Goal: Obtain resource: Download file/media

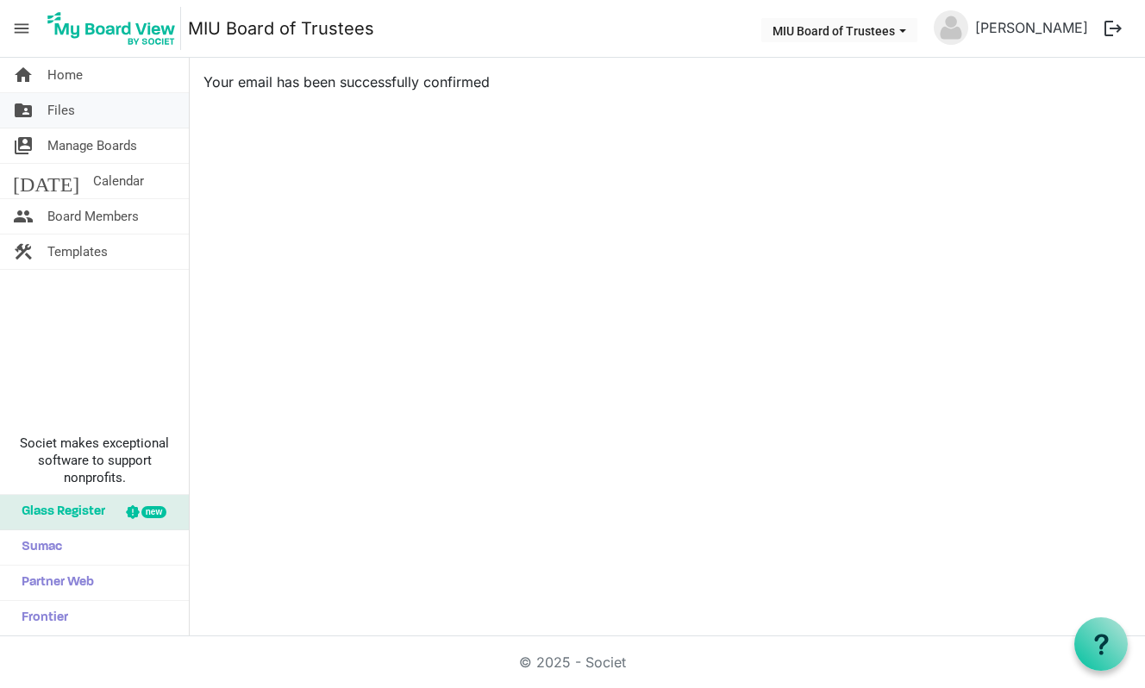
click at [68, 112] on span "Files" at bounding box center [61, 110] width 28 height 34
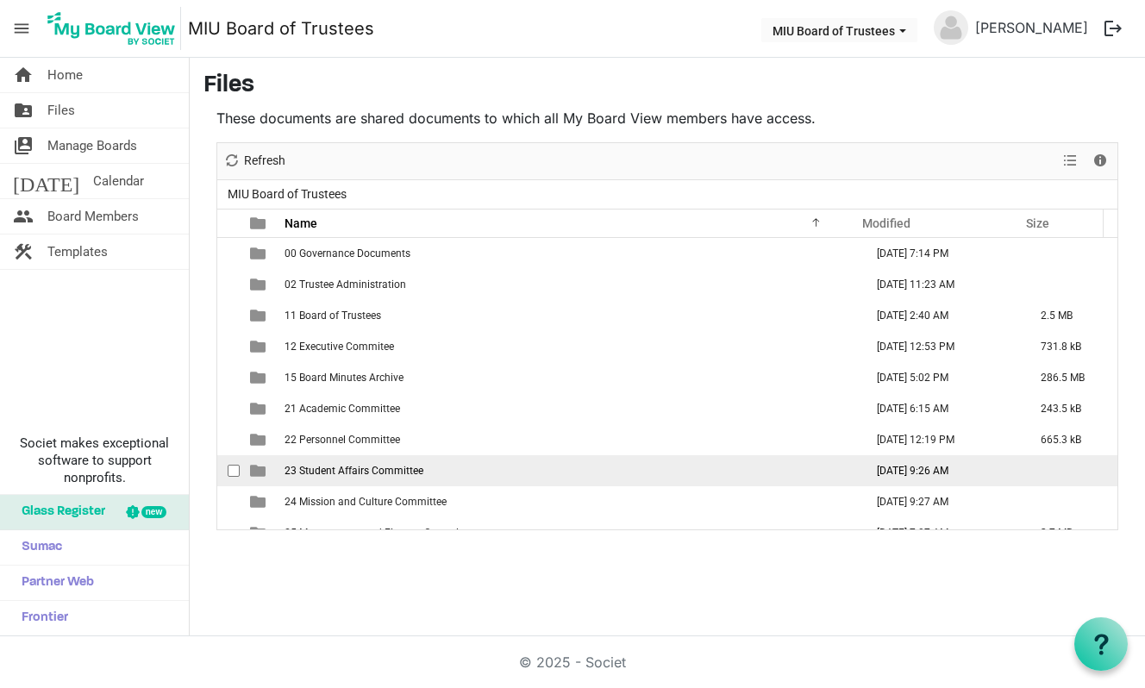
click at [316, 466] on span "23 Student Affairs Committee" at bounding box center [353, 471] width 139 height 12
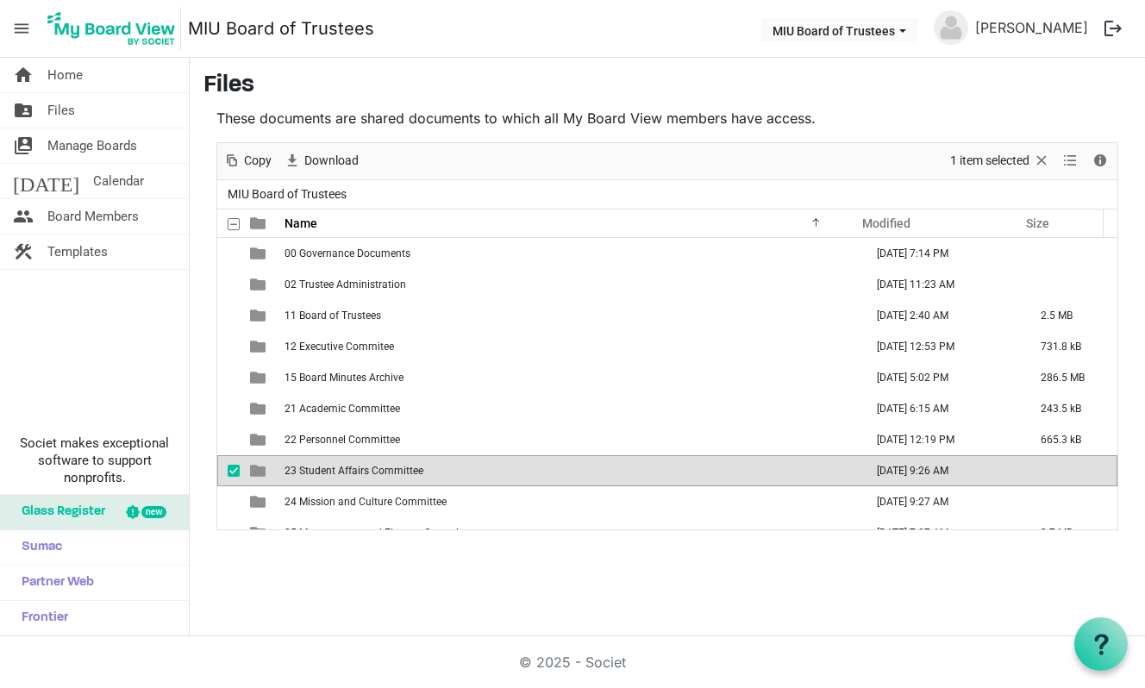
click at [316, 466] on span "23 Student Affairs Committee" at bounding box center [353, 471] width 139 height 12
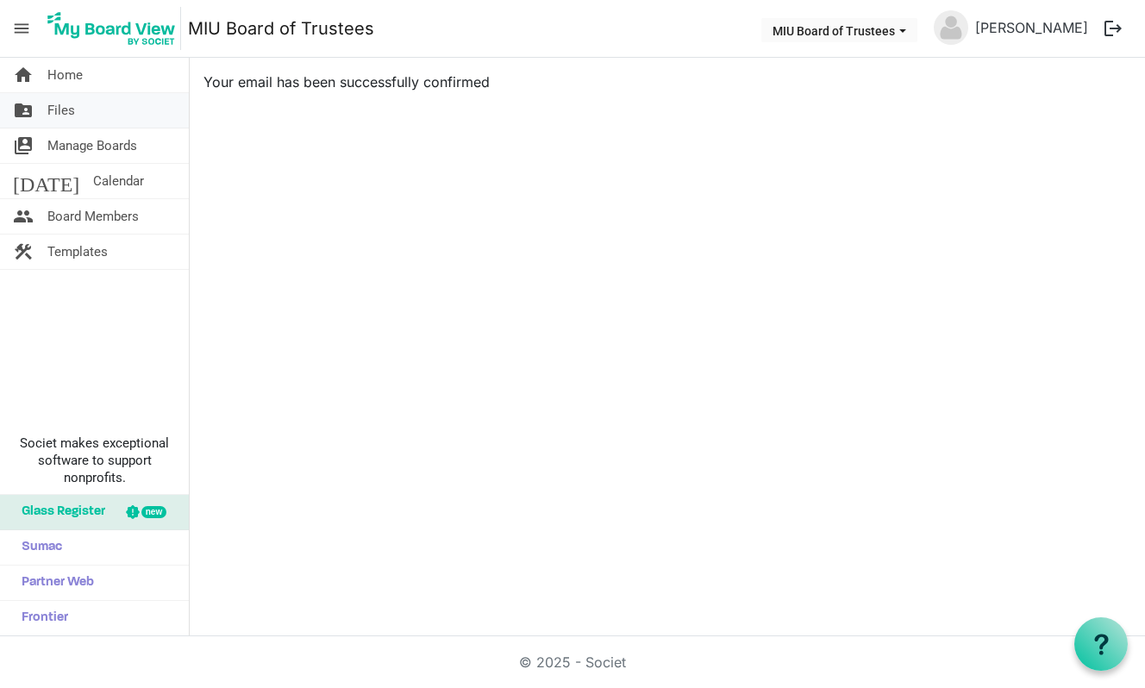
click at [66, 108] on span "Files" at bounding box center [61, 110] width 28 height 34
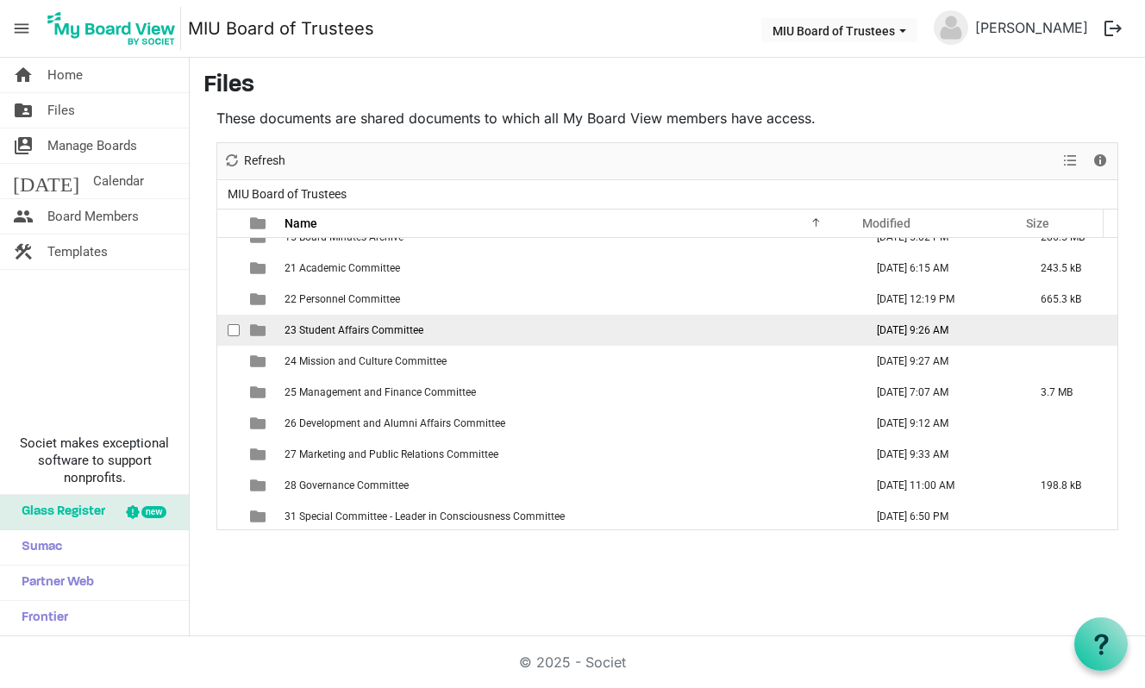
scroll to position [143, 0]
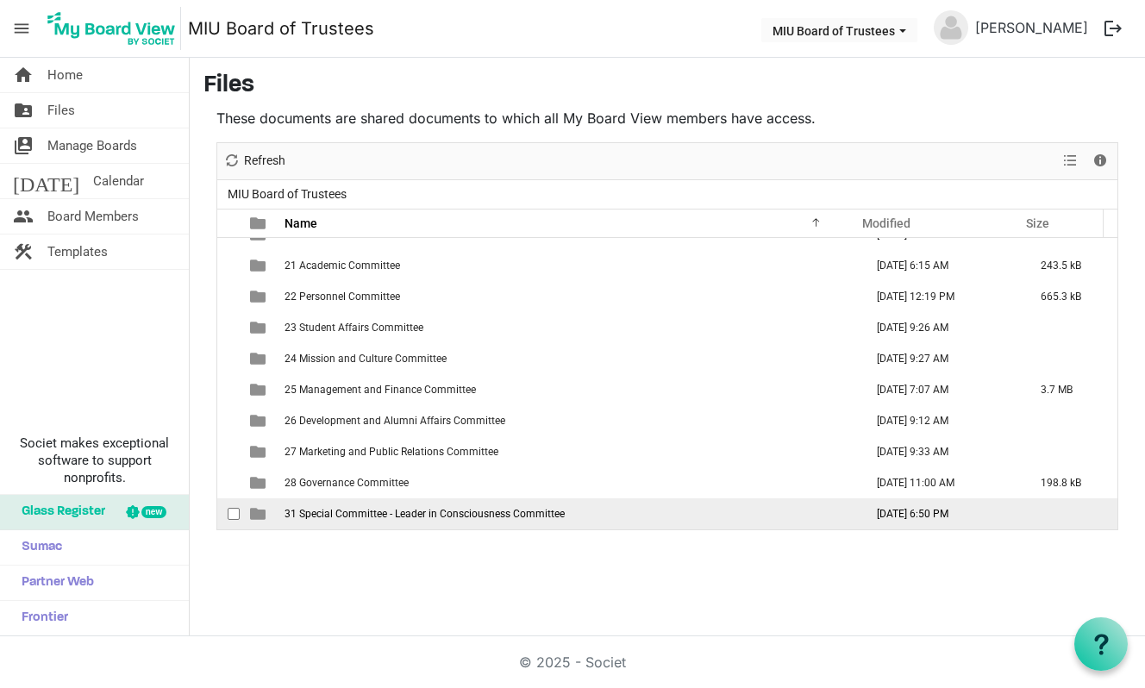
click at [541, 511] on span "31 Special Committee - Leader in Consciousness Committee" at bounding box center [424, 514] width 280 height 12
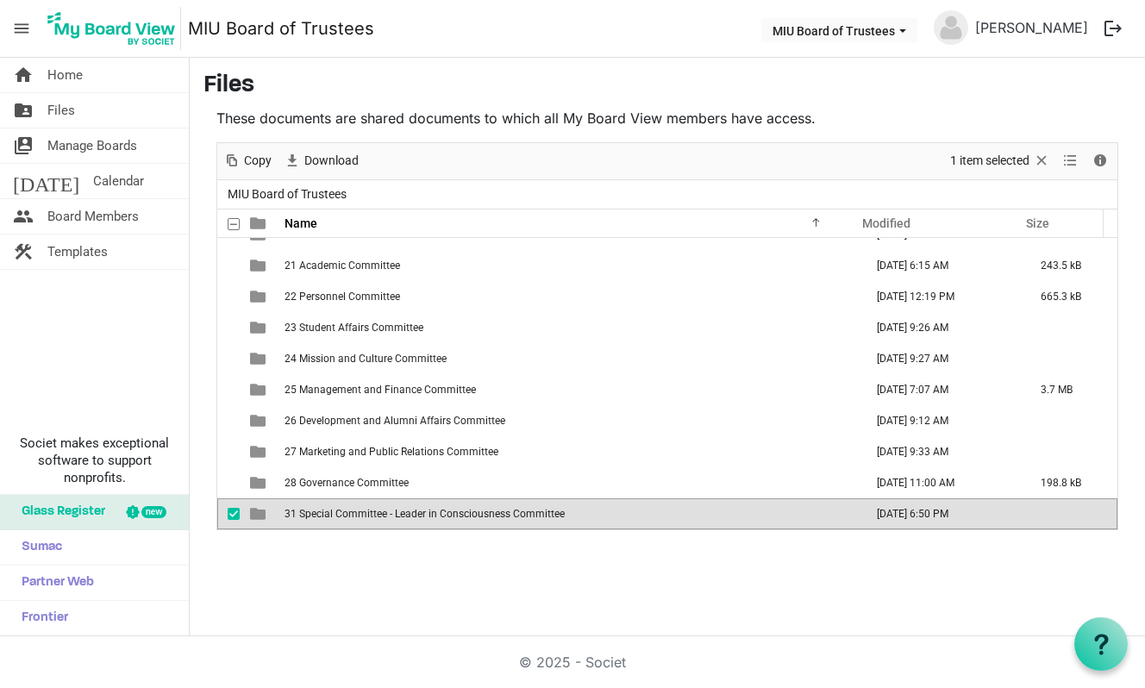
click at [541, 511] on span "31 Special Committee - Leader in Consciousness Committee" at bounding box center [424, 514] width 280 height 12
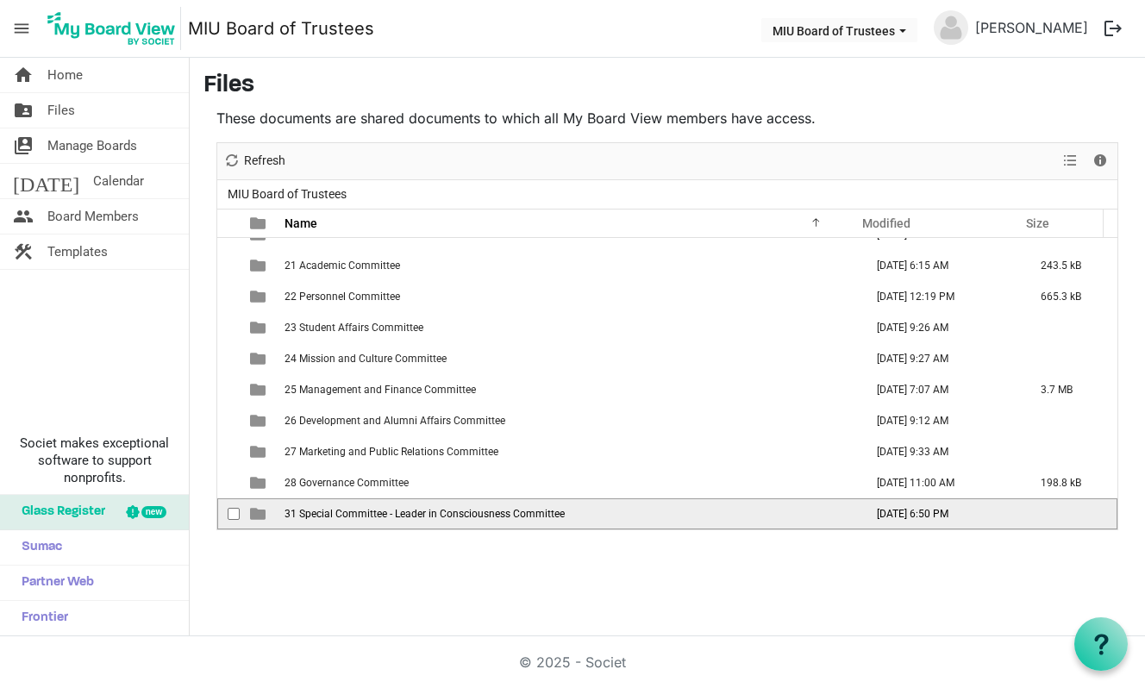
click at [541, 511] on span "31 Special Committee - Leader in Consciousness Committee" at bounding box center [424, 514] width 280 height 12
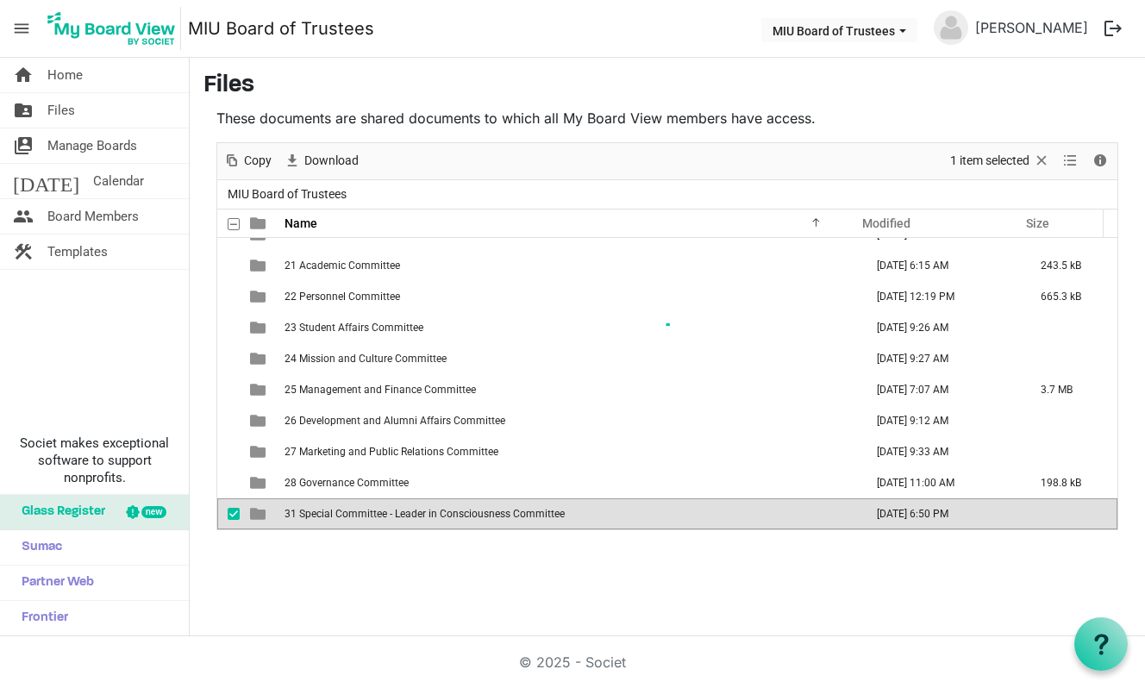
scroll to position [0, 0]
